Goal: Information Seeking & Learning: Learn about a topic

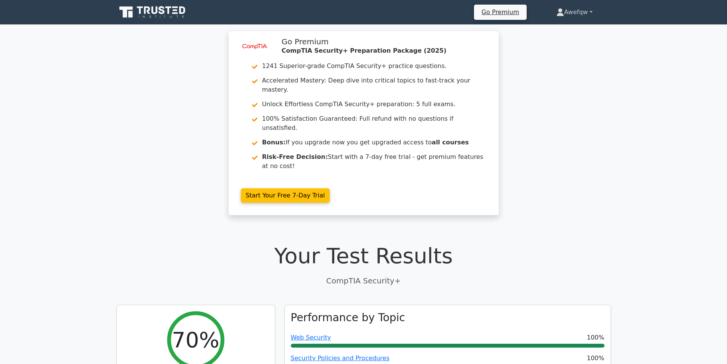
click at [577, 8] on link "Awefqw" at bounding box center [574, 12] width 72 height 15
click at [555, 30] on link "Profile" at bounding box center [568, 30] width 60 height 12
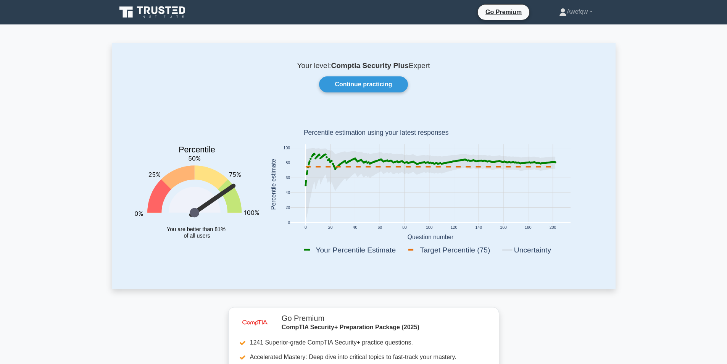
drag, startPoint x: 414, startPoint y: 163, endPoint x: 579, endPoint y: 163, distance: 165.6
click at [560, 164] on icon "0 20 40 60 80 100 120 140 160 180 200 0 20 40 60 80 100 Your Percentile Estimat…" at bounding box center [430, 186] width 333 height 150
drag, startPoint x: 317, startPoint y: 156, endPoint x: 322, endPoint y: 154, distance: 4.5
click at [319, 156] on icon at bounding box center [318, 155] width 2 height 2
click at [323, 154] on icon at bounding box center [429, 184] width 249 height 72
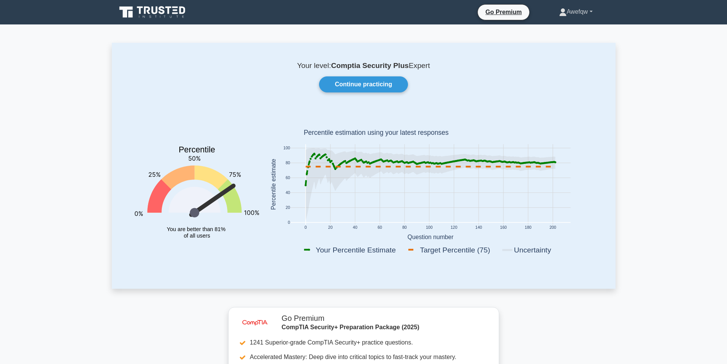
click at [579, 10] on link "Awefqw" at bounding box center [576, 11] width 70 height 15
click at [393, 82] on link "Continue practicing" at bounding box center [363, 84] width 88 height 16
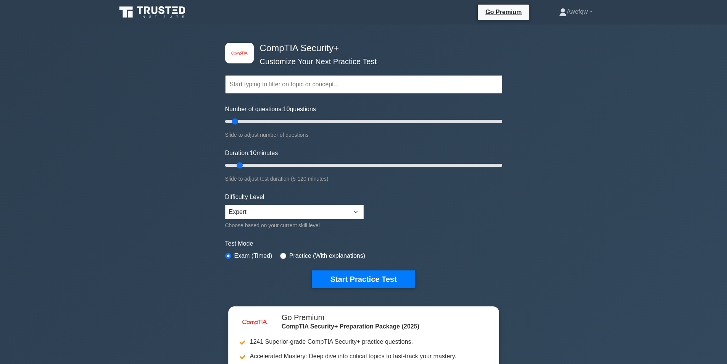
click at [575, 3] on div "Go Premium Awefqw Profile" at bounding box center [364, 12] width 504 height 18
click at [579, 18] on link "Awefqw" at bounding box center [576, 11] width 70 height 15
click at [551, 28] on link "Profile" at bounding box center [571, 30] width 60 height 12
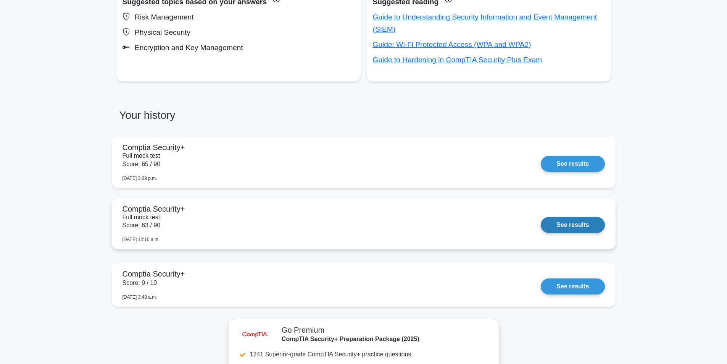
scroll to position [496, 0]
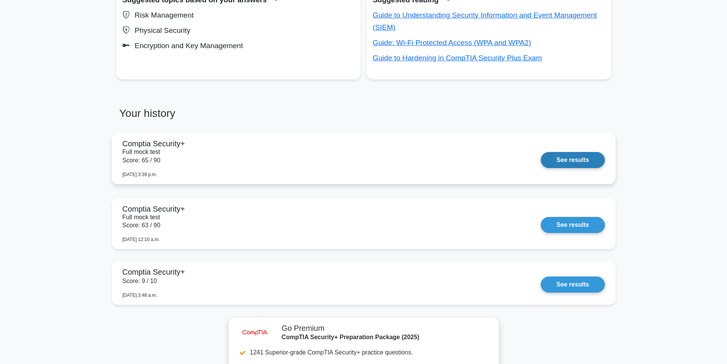
click at [551, 161] on link "See results" at bounding box center [573, 160] width 64 height 16
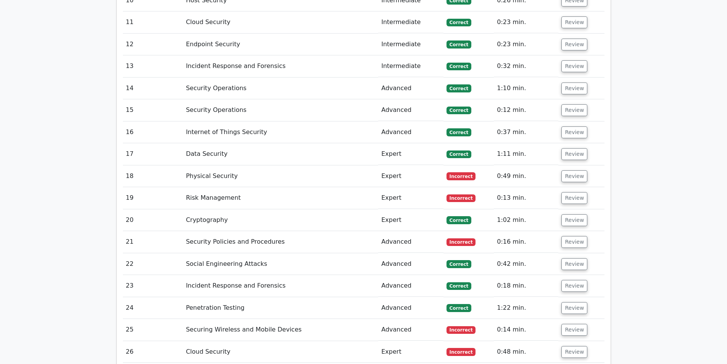
scroll to position [1488, 0]
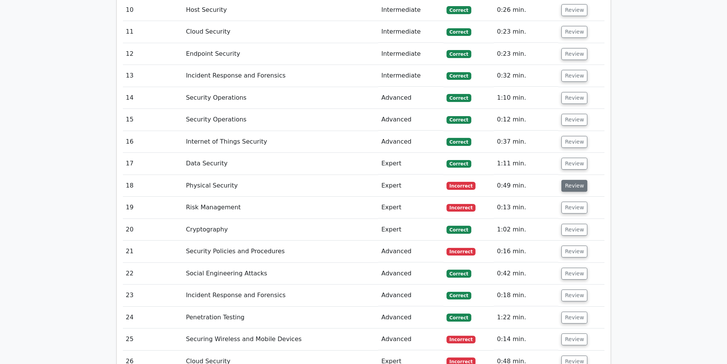
click at [569, 180] on button "Review" at bounding box center [574, 186] width 26 height 12
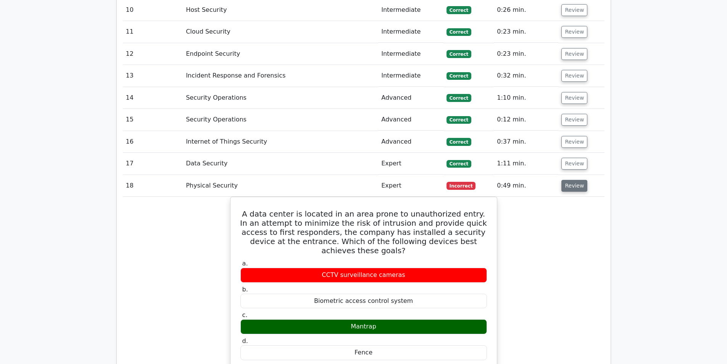
click at [578, 180] on button "Review" at bounding box center [574, 186] width 26 height 12
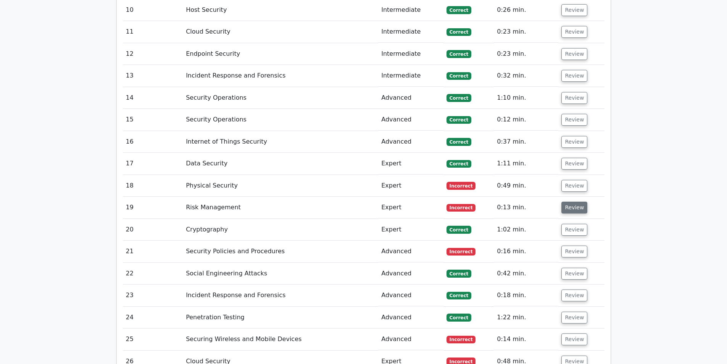
click at [575, 201] on button "Review" at bounding box center [574, 207] width 26 height 12
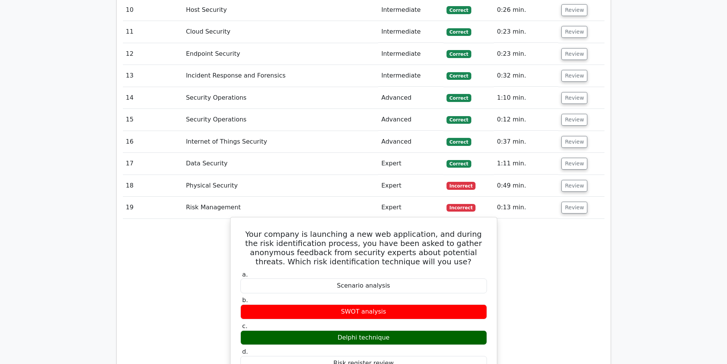
click at [362, 330] on div "Delphi technique" at bounding box center [363, 337] width 246 height 15
drag, startPoint x: 359, startPoint y: 291, endPoint x: 313, endPoint y: 211, distance: 92.6
click at [313, 229] on h5 "Your company is launching a new web application, and during the risk identifica…" at bounding box center [364, 247] width 248 height 37
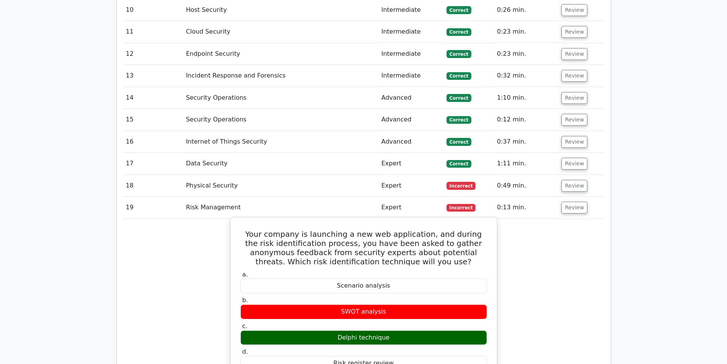
click at [375, 330] on div "Delphi technique" at bounding box center [363, 337] width 246 height 15
click at [375, 229] on h5 "Your company is launching a new web application, and during the risk identifica…" at bounding box center [364, 247] width 248 height 37
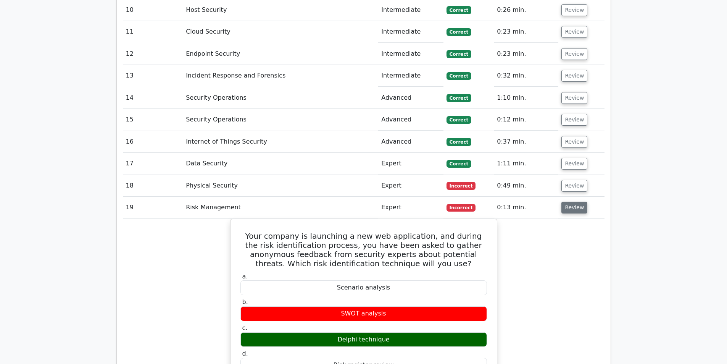
click at [574, 201] on button "Review" at bounding box center [574, 207] width 26 height 12
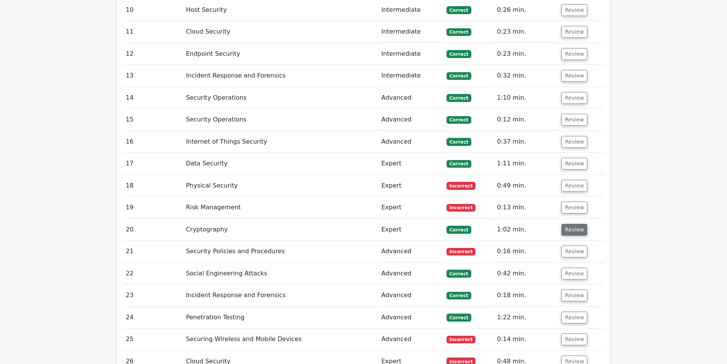
click at [565, 224] on button "Review" at bounding box center [574, 230] width 26 height 12
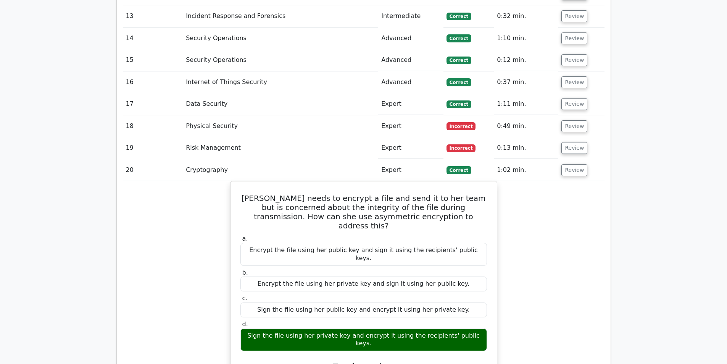
scroll to position [1564, 0]
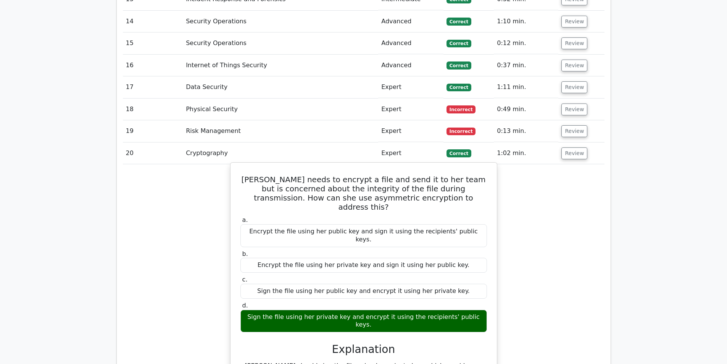
drag, startPoint x: 567, startPoint y: 108, endPoint x: 430, endPoint y: 300, distance: 235.7
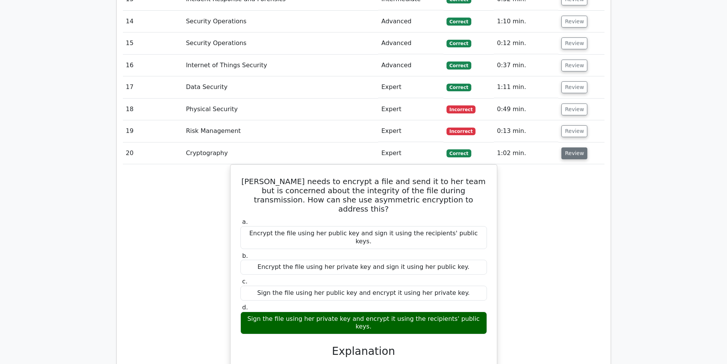
click at [571, 147] on button "Review" at bounding box center [574, 153] width 26 height 12
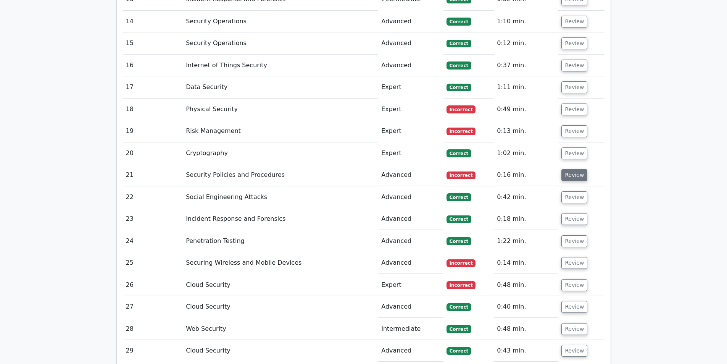
click at [569, 169] on button "Review" at bounding box center [574, 175] width 26 height 12
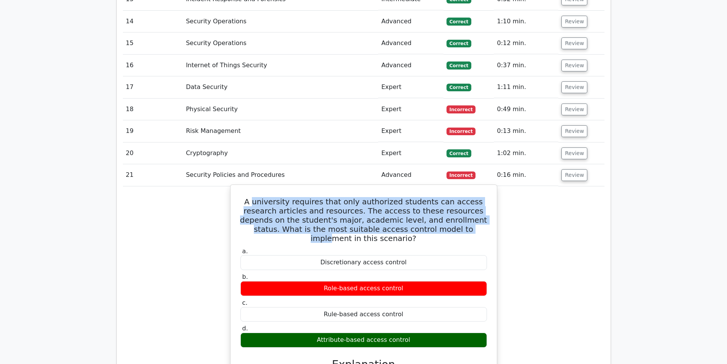
drag, startPoint x: 251, startPoint y: 154, endPoint x: 403, endPoint y: 183, distance: 154.9
click at [403, 197] on h5 "A university requires that only authorized students can access research article…" at bounding box center [364, 220] width 248 height 46
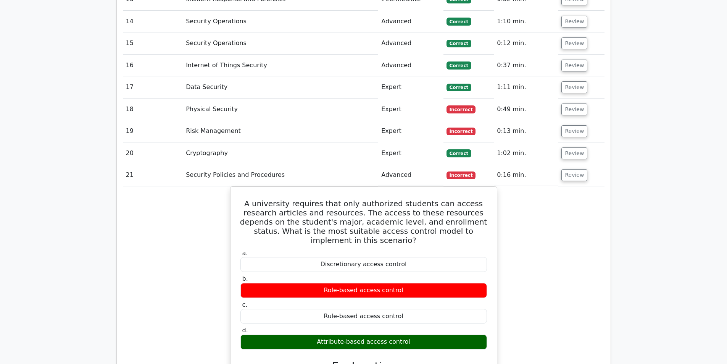
click at [573, 164] on td "Review" at bounding box center [581, 175] width 46 height 22
drag, startPoint x: 571, startPoint y: 128, endPoint x: 560, endPoint y: 139, distance: 15.6
click at [571, 169] on button "Review" at bounding box center [574, 175] width 26 height 12
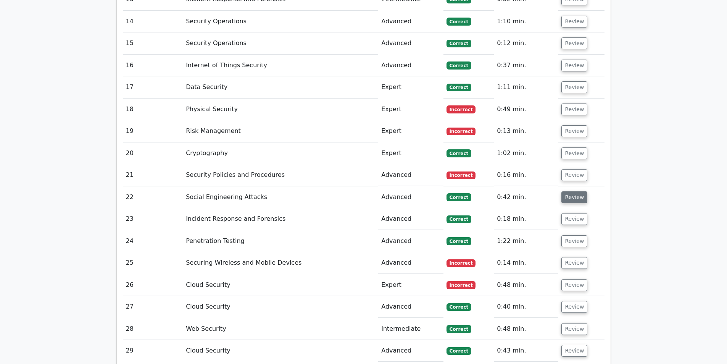
click at [574, 191] on button "Review" at bounding box center [574, 197] width 26 height 12
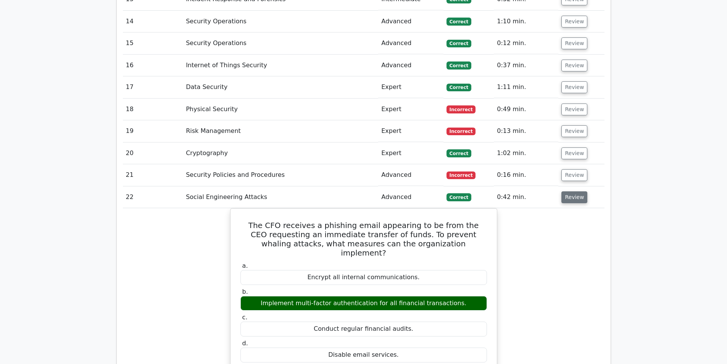
click at [563, 191] on button "Review" at bounding box center [574, 197] width 26 height 12
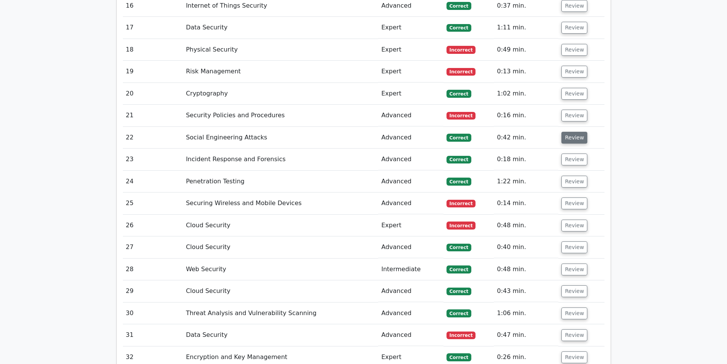
scroll to position [1640, 0]
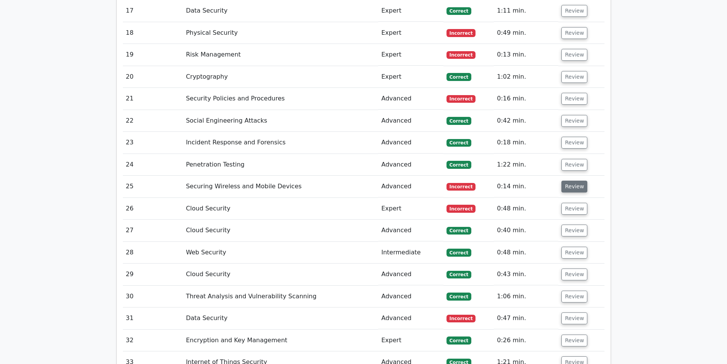
click at [565, 180] on button "Review" at bounding box center [574, 186] width 26 height 12
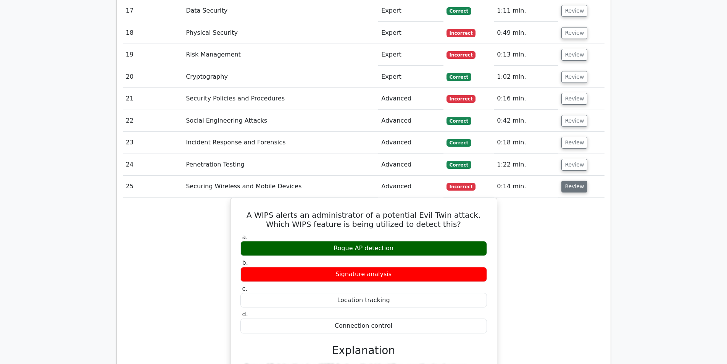
click at [565, 180] on button "Review" at bounding box center [574, 186] width 26 height 12
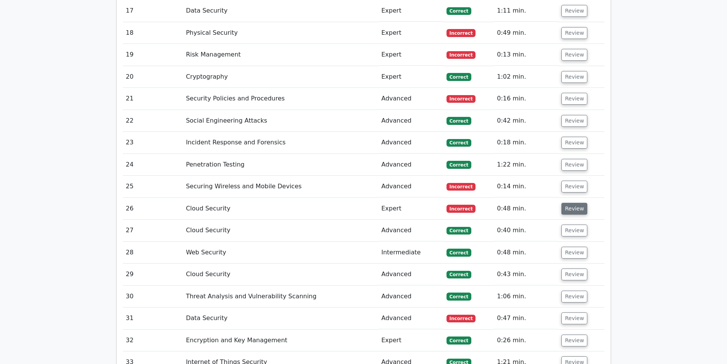
click at [574, 203] on button "Review" at bounding box center [574, 209] width 26 height 12
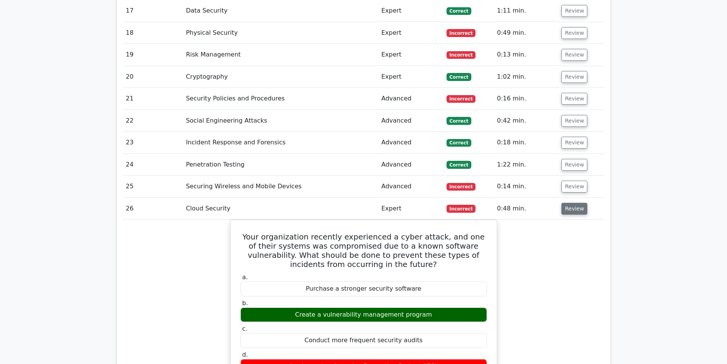
click at [577, 203] on button "Review" at bounding box center [574, 209] width 26 height 12
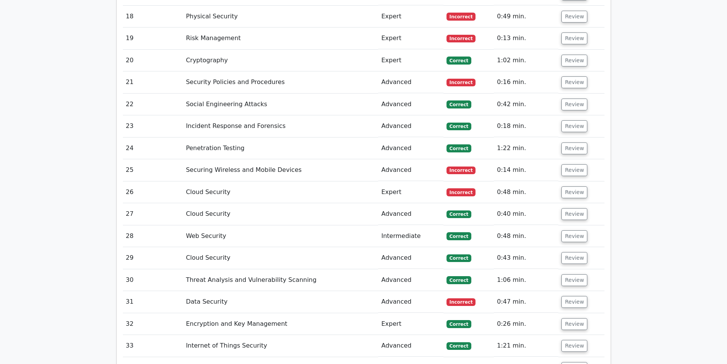
scroll to position [1678, 0]
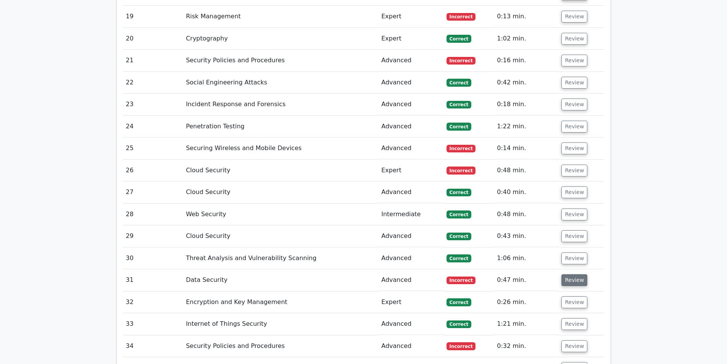
click at [574, 274] on button "Review" at bounding box center [574, 280] width 26 height 12
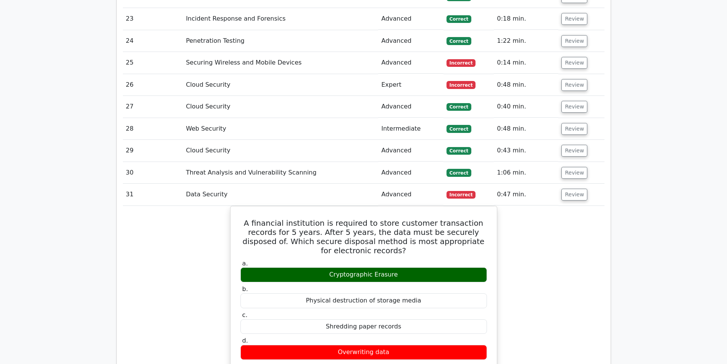
scroll to position [1793, 0]
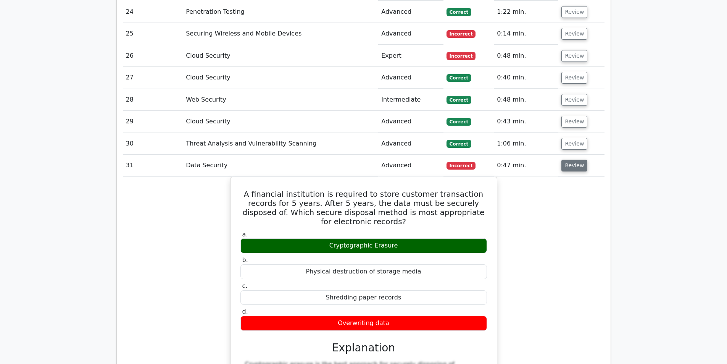
click at [568, 159] on button "Review" at bounding box center [574, 165] width 26 height 12
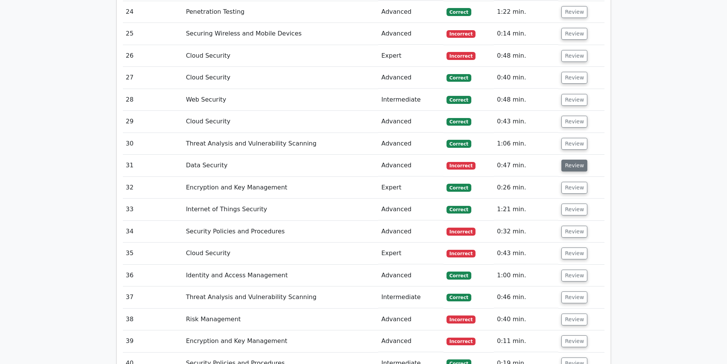
click at [568, 159] on button "Review" at bounding box center [574, 165] width 26 height 12
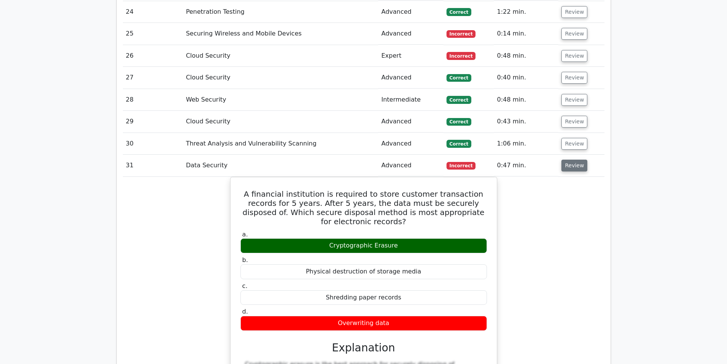
click at [568, 159] on button "Review" at bounding box center [574, 165] width 26 height 12
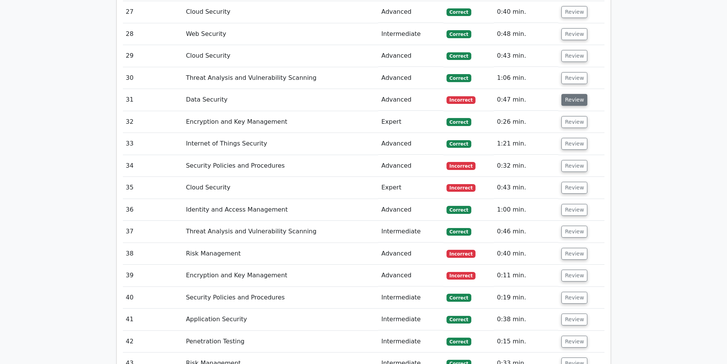
scroll to position [1869, 0]
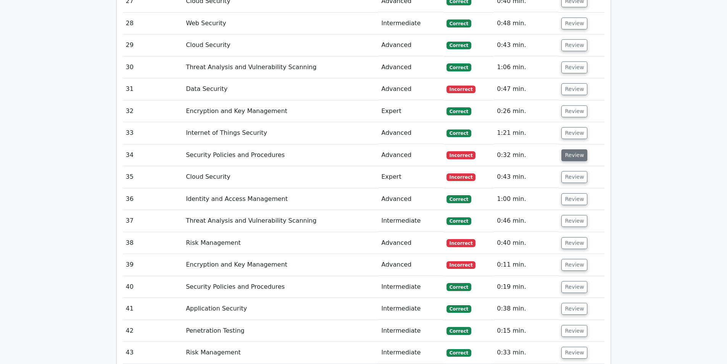
click at [569, 149] on button "Review" at bounding box center [574, 155] width 26 height 12
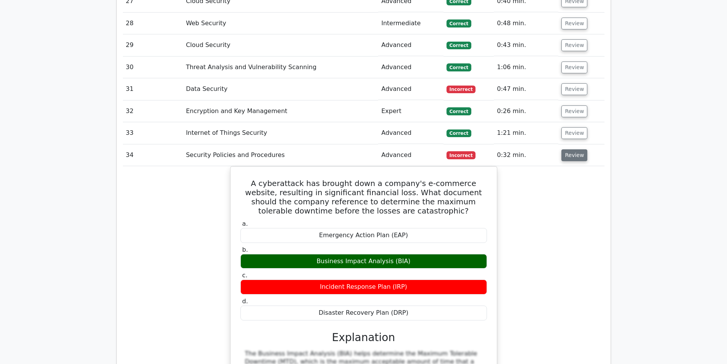
click at [569, 149] on button "Review" at bounding box center [574, 155] width 26 height 12
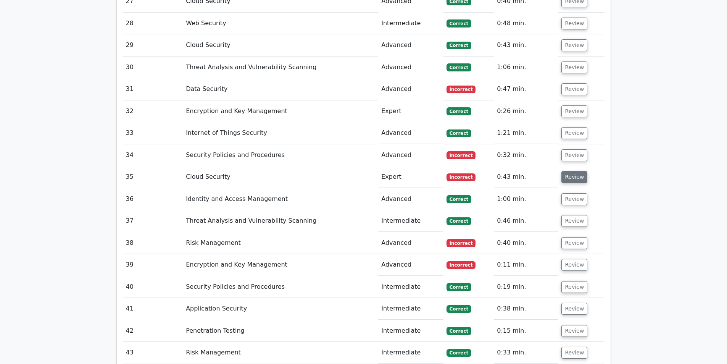
click at [577, 171] on button "Review" at bounding box center [574, 177] width 26 height 12
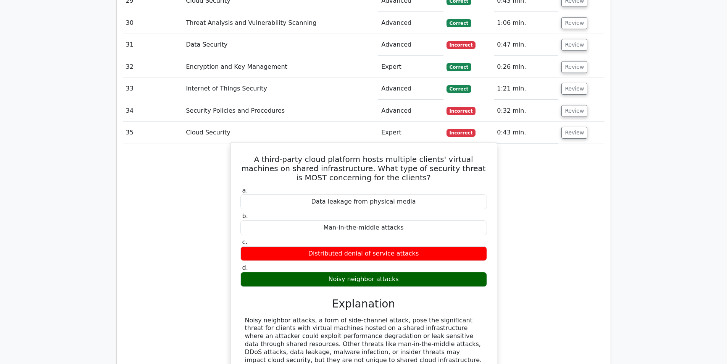
scroll to position [1907, 0]
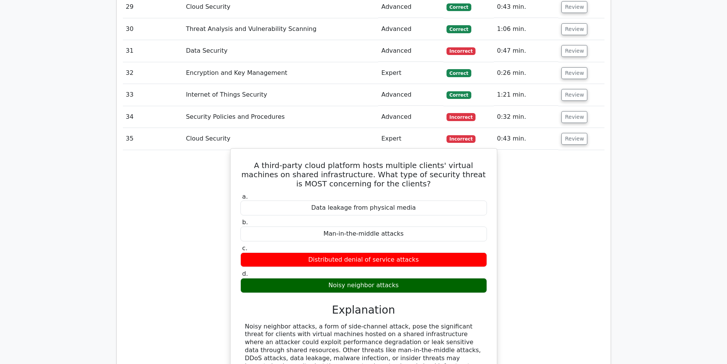
click at [357, 278] on div "Noisy neighbor attacks" at bounding box center [363, 285] width 246 height 15
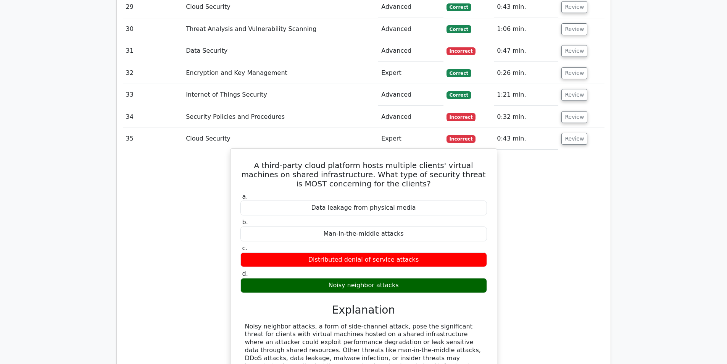
click at [357, 278] on div "Noisy neighbor attacks" at bounding box center [363, 285] width 246 height 15
click at [370, 278] on div "Noisy neighbor attacks" at bounding box center [363, 285] width 246 height 15
drag, startPoint x: 360, startPoint y: 279, endPoint x: 415, endPoint y: 281, distance: 55.7
click at [415, 322] on div "Noisy neighbor attacks, a form of side-channel attack, pose the significant thr…" at bounding box center [363, 346] width 237 height 48
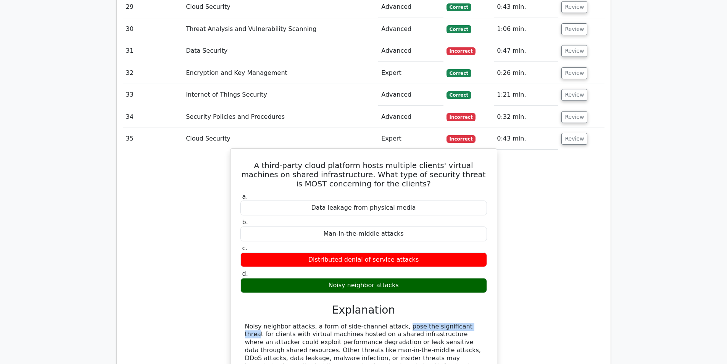
click at [415, 322] on div "Noisy neighbor attacks, a form of side-channel attack, pose the significant thr…" at bounding box center [363, 346] width 237 height 48
click at [422, 322] on div "Noisy neighbor attacks, a form of side-channel attack, pose the significant thr…" at bounding box center [363, 346] width 237 height 48
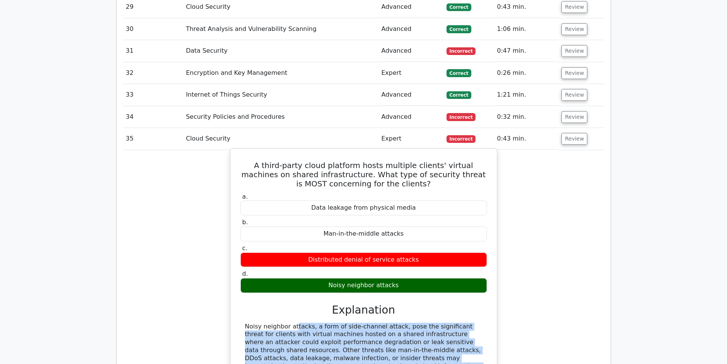
click at [422, 322] on div "Noisy neighbor attacks, a form of side-channel attack, pose the significant thr…" at bounding box center [363, 346] width 237 height 48
click at [372, 322] on div "Noisy neighbor attacks, a form of side-channel attack, pose the significant thr…" at bounding box center [363, 346] width 237 height 48
drag, startPoint x: 321, startPoint y: 276, endPoint x: 409, endPoint y: 310, distance: 94.3
click at [409, 310] on div "a. Data leakage from physical media b. Man-in-the-middle attacks c. d." at bounding box center [364, 291] width 248 height 201
click at [409, 322] on div "Noisy neighbor attacks, a form of side-channel attack, pose the significant thr…" at bounding box center [363, 346] width 237 height 48
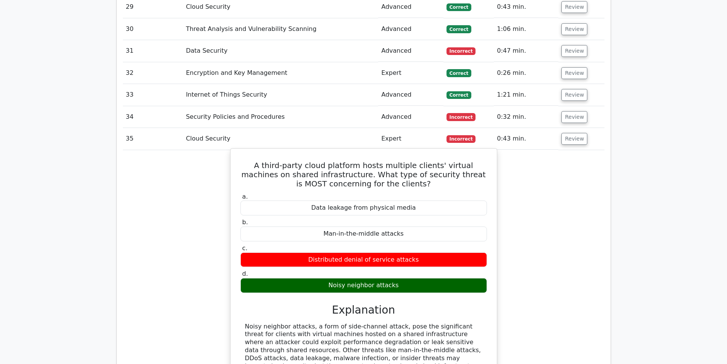
click at [409, 322] on div "Noisy neighbor attacks, a form of side-channel attack, pose the significant thr…" at bounding box center [363, 346] width 237 height 48
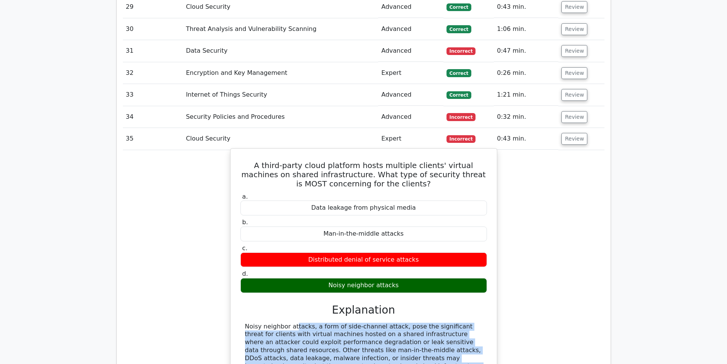
click at [409, 322] on div "Noisy neighbor attacks, a form of side-channel attack, pose the significant thr…" at bounding box center [363, 346] width 237 height 48
click at [401, 322] on div "Noisy neighbor attacks, a form of side-channel attack, pose the significant thr…" at bounding box center [363, 346] width 237 height 48
drag, startPoint x: 349, startPoint y: 304, endPoint x: 274, endPoint y: 322, distance: 77.3
click at [274, 322] on div "Noisy neighbor attacks, a form of side-channel attack, pose the significant thr…" at bounding box center [363, 346] width 237 height 48
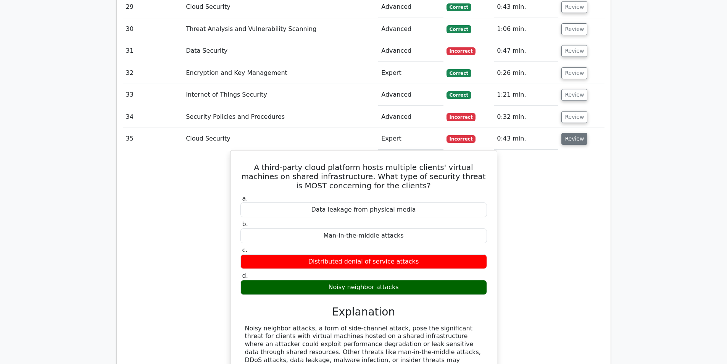
click at [571, 133] on button "Review" at bounding box center [574, 139] width 26 height 12
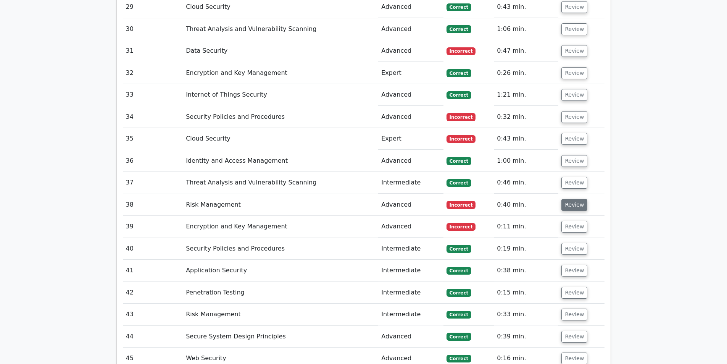
click at [568, 199] on button "Review" at bounding box center [574, 205] width 26 height 12
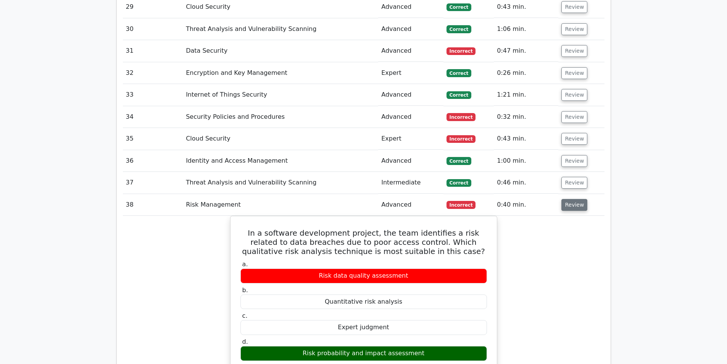
click at [562, 199] on button "Review" at bounding box center [574, 205] width 26 height 12
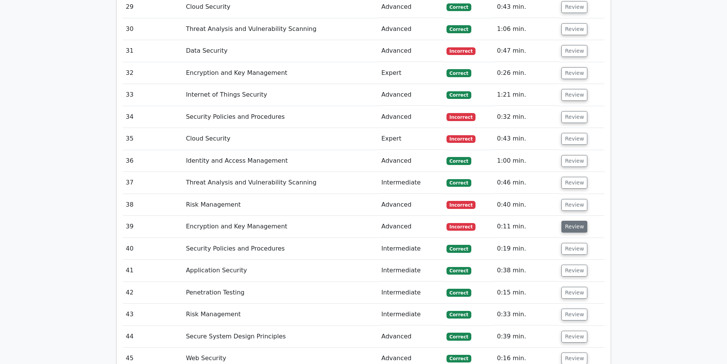
click at [562, 220] on button "Review" at bounding box center [574, 226] width 26 height 12
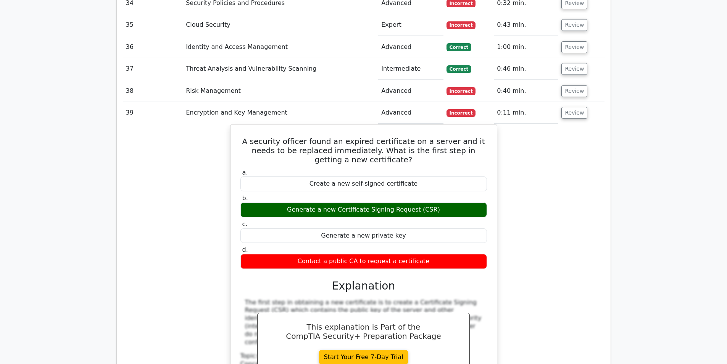
scroll to position [2022, 0]
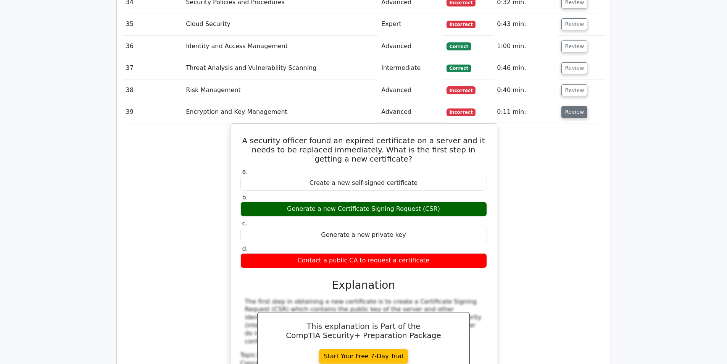
click at [574, 106] on button "Review" at bounding box center [574, 112] width 26 height 12
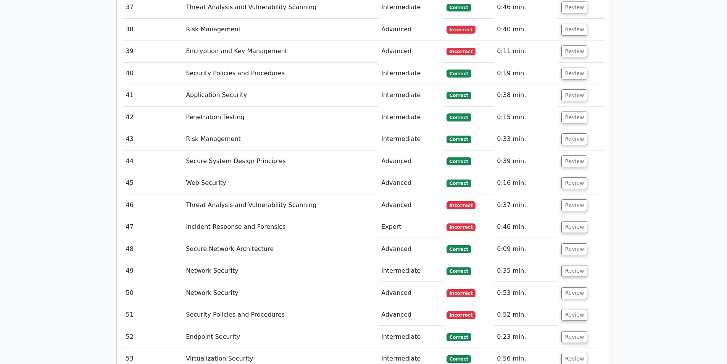
scroll to position [2136, 0]
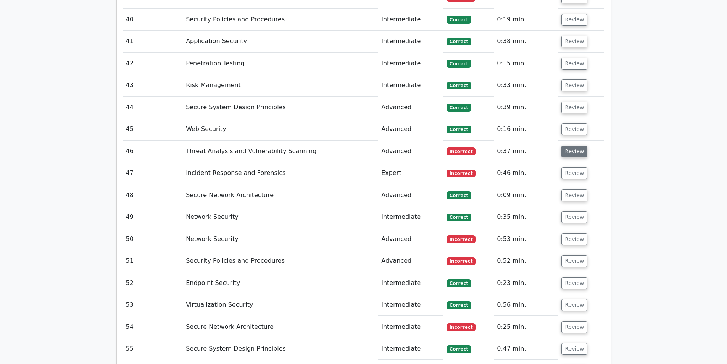
click at [565, 145] on button "Review" at bounding box center [574, 151] width 26 height 12
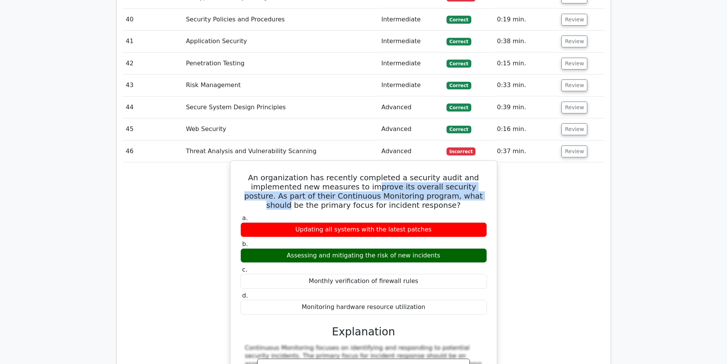
drag, startPoint x: 360, startPoint y: 141, endPoint x: 454, endPoint y: 153, distance: 94.3
click at [454, 173] on h5 "An organization has recently completed a security audit and implemented new mea…" at bounding box center [364, 191] width 248 height 37
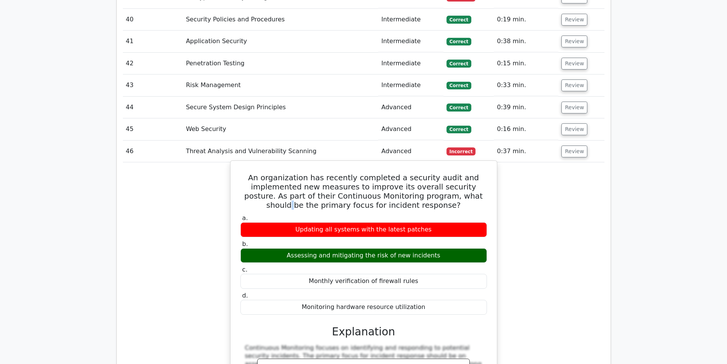
click at [454, 173] on h5 "An organization has recently completed a security audit and implemented new mea…" at bounding box center [364, 191] width 248 height 37
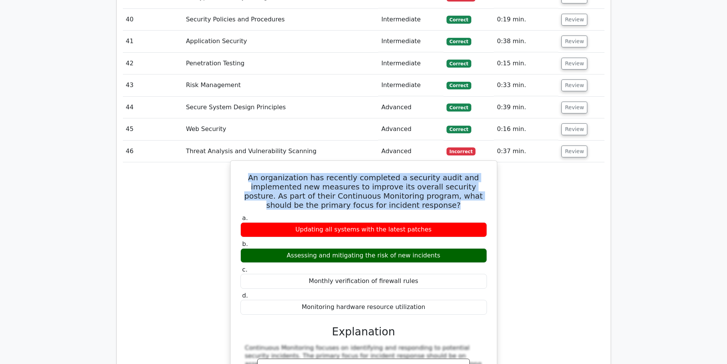
click at [454, 173] on h5 "An organization has recently completed a security audit and implemented new mea…" at bounding box center [364, 191] width 248 height 37
click at [424, 173] on h5 "An organization has recently completed a security audit and implemented new mea…" at bounding box center [364, 191] width 248 height 37
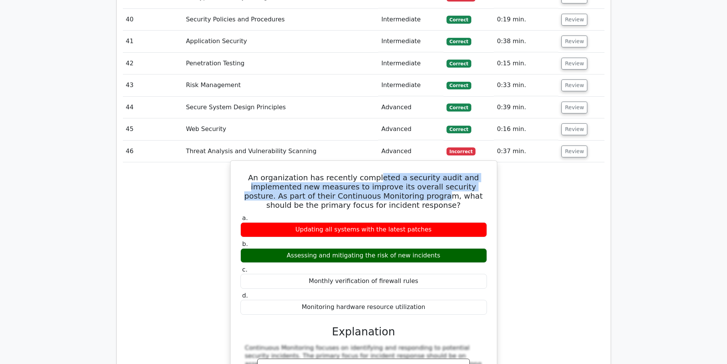
drag, startPoint x: 383, startPoint y: 137, endPoint x: 399, endPoint y: 154, distance: 23.8
click at [399, 173] on h5 "An organization has recently completed a security audit and implemented new mea…" at bounding box center [364, 191] width 248 height 37
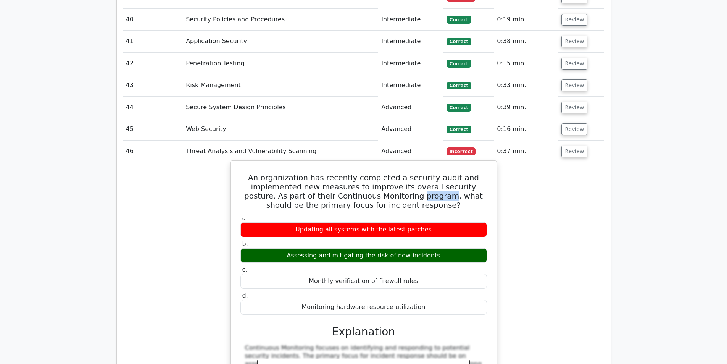
click at [399, 173] on h5 "An organization has recently completed a security audit and implemented new mea…" at bounding box center [364, 191] width 248 height 37
click at [353, 248] on div "Assessing and mitigating the risk of new incidents" at bounding box center [363, 255] width 246 height 15
click at [361, 173] on h5 "An organization has recently completed a security audit and implemented new mea…" at bounding box center [364, 191] width 248 height 37
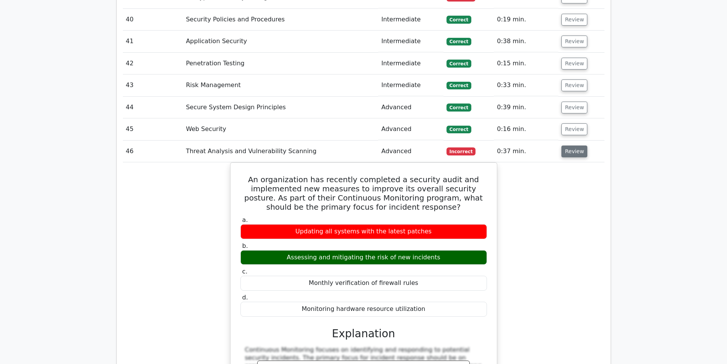
click at [573, 145] on button "Review" at bounding box center [574, 151] width 26 height 12
